Goal: Information Seeking & Learning: Check status

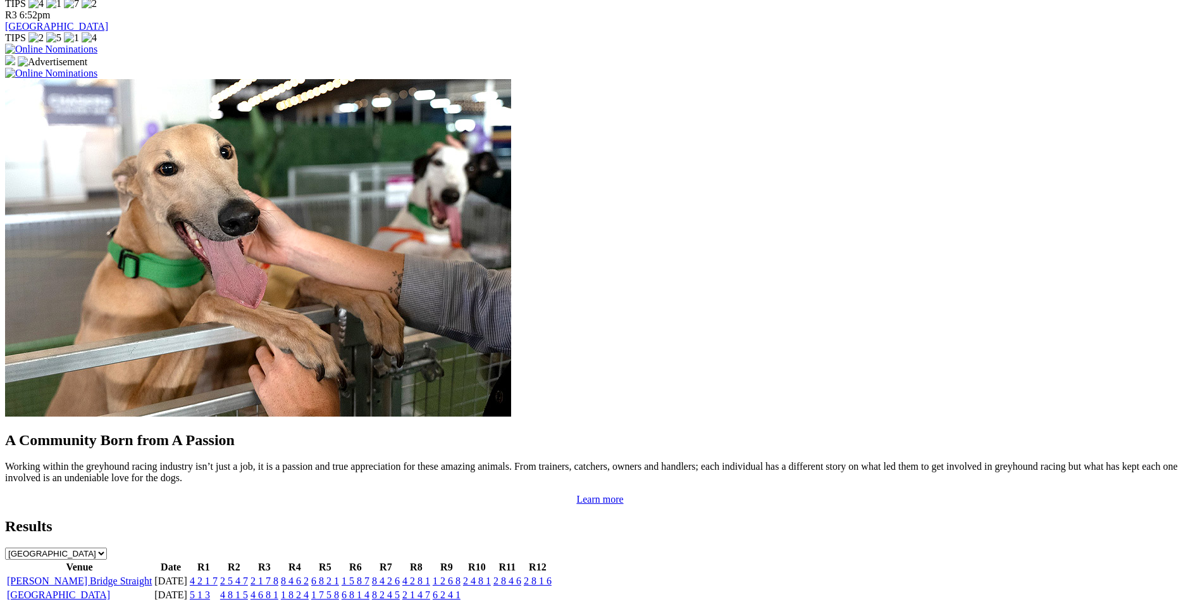
scroll to position [1076, 0]
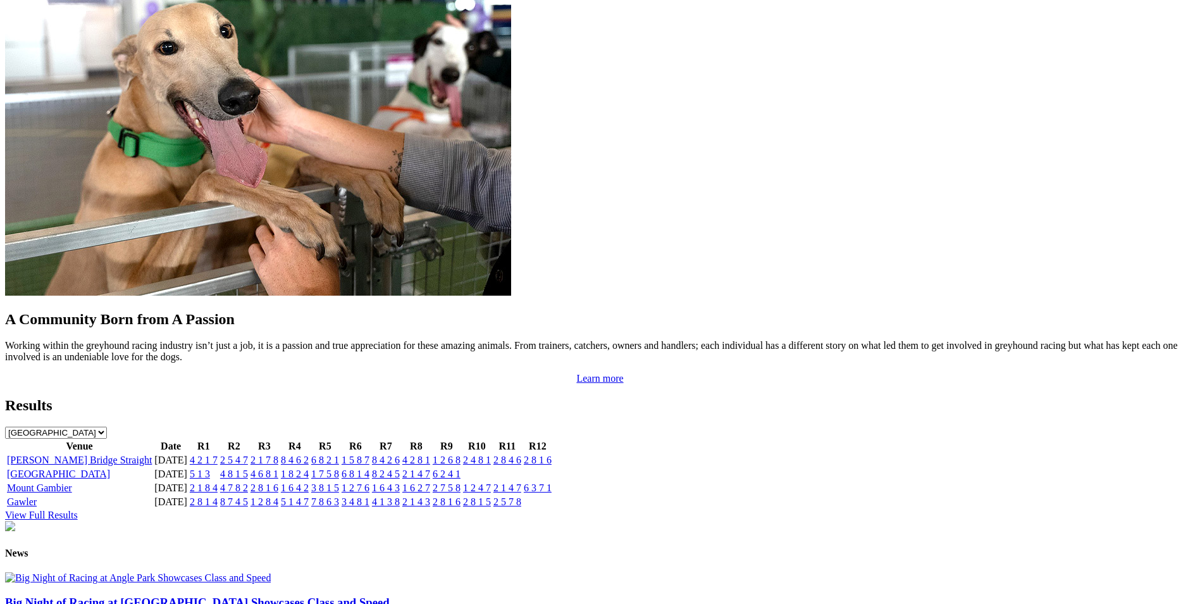
click at [521, 454] on link "2 8 4 6" at bounding box center [508, 459] width 28 height 11
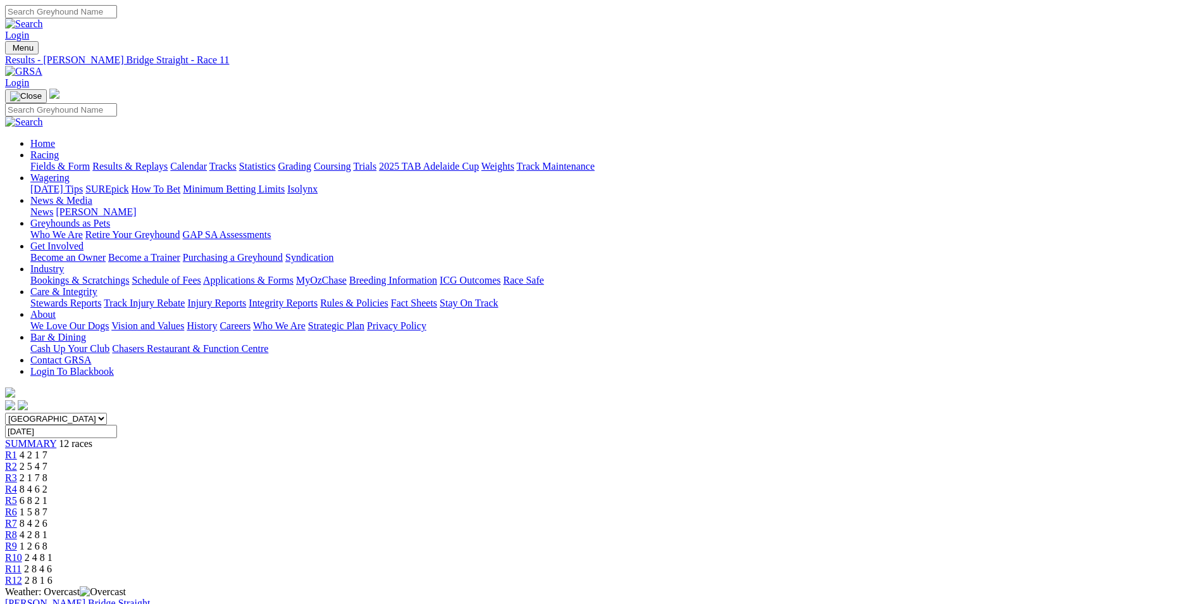
click at [53, 575] on span "2 8 1 6" at bounding box center [39, 580] width 28 height 11
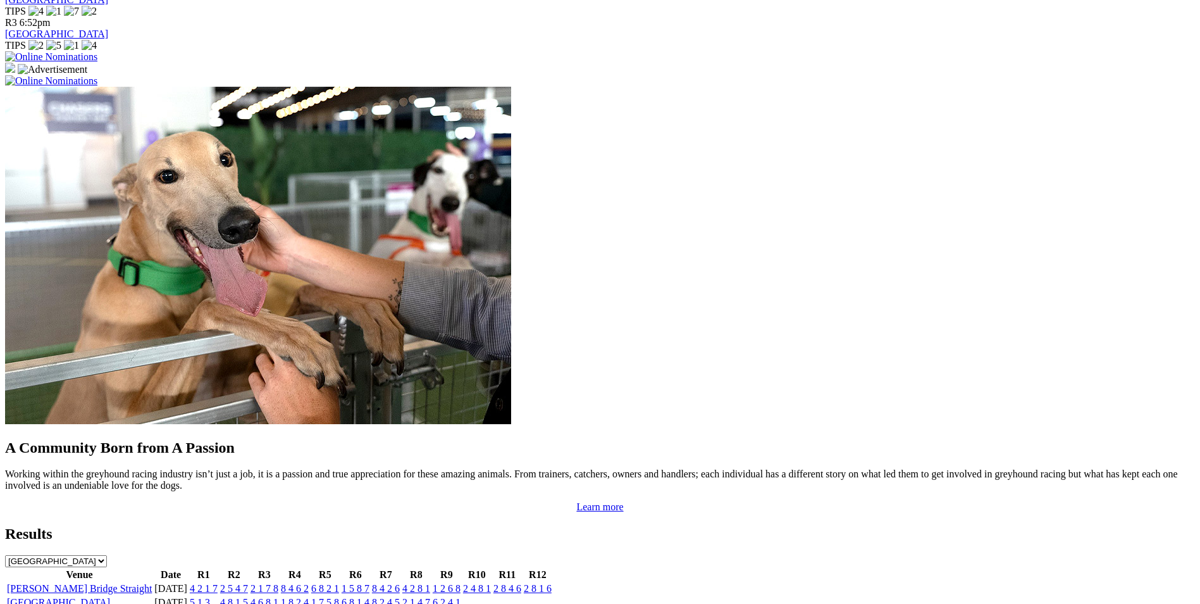
scroll to position [1202, 0]
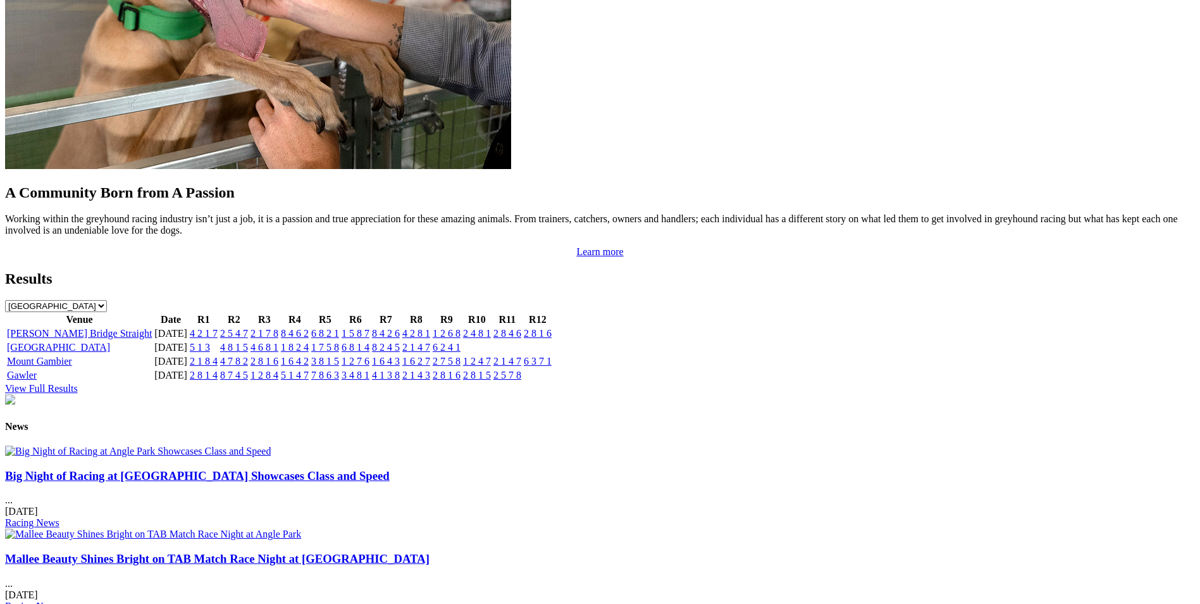
click at [552, 328] on link "2 8 1 6" at bounding box center [538, 333] width 28 height 11
